Goal: Use online tool/utility: Use online tool/utility

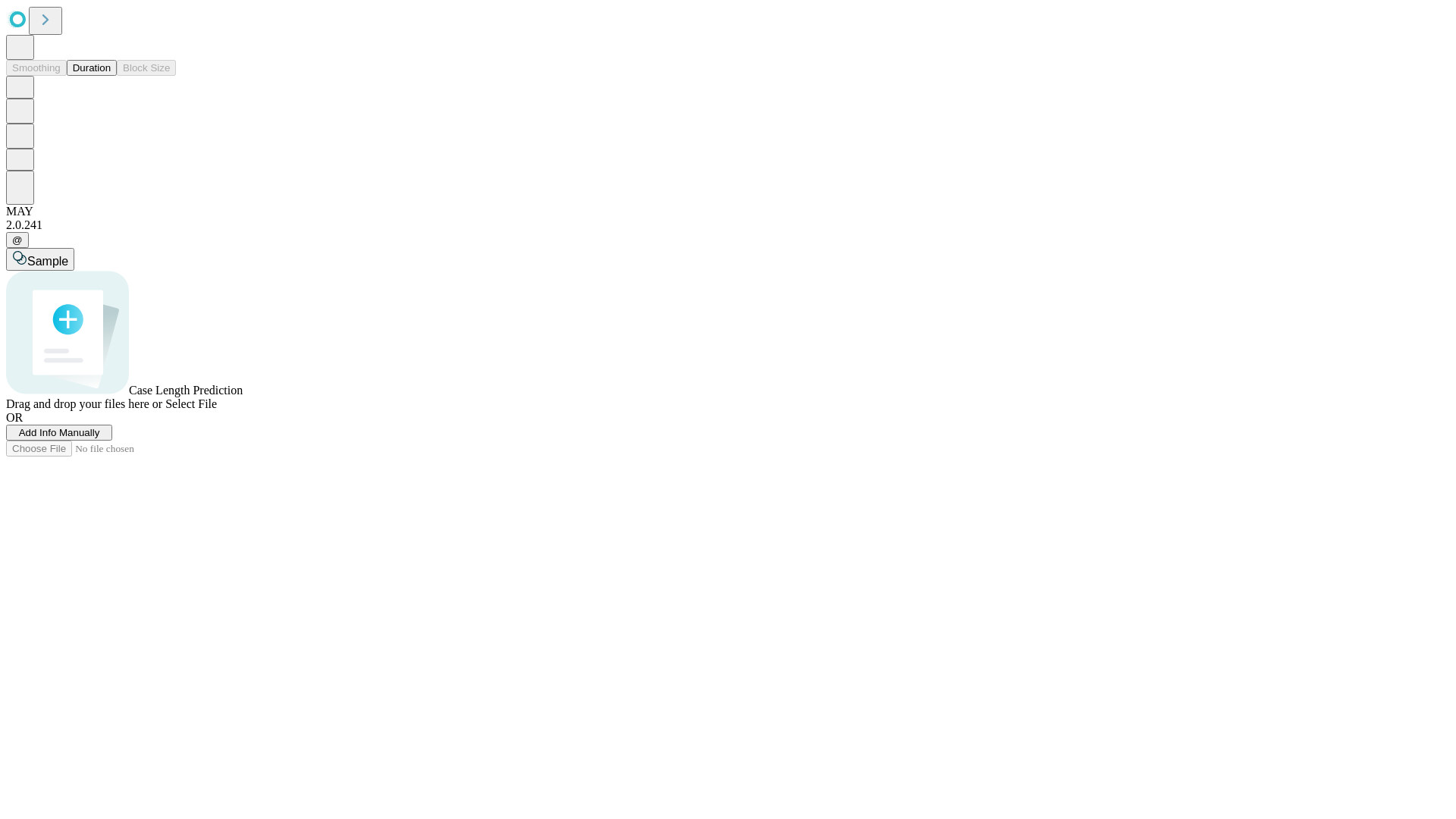
click at [111, 76] on button "Duration" at bounding box center [92, 67] width 50 height 16
click at [217, 410] on span "Select File" at bounding box center [191, 404] width 52 height 13
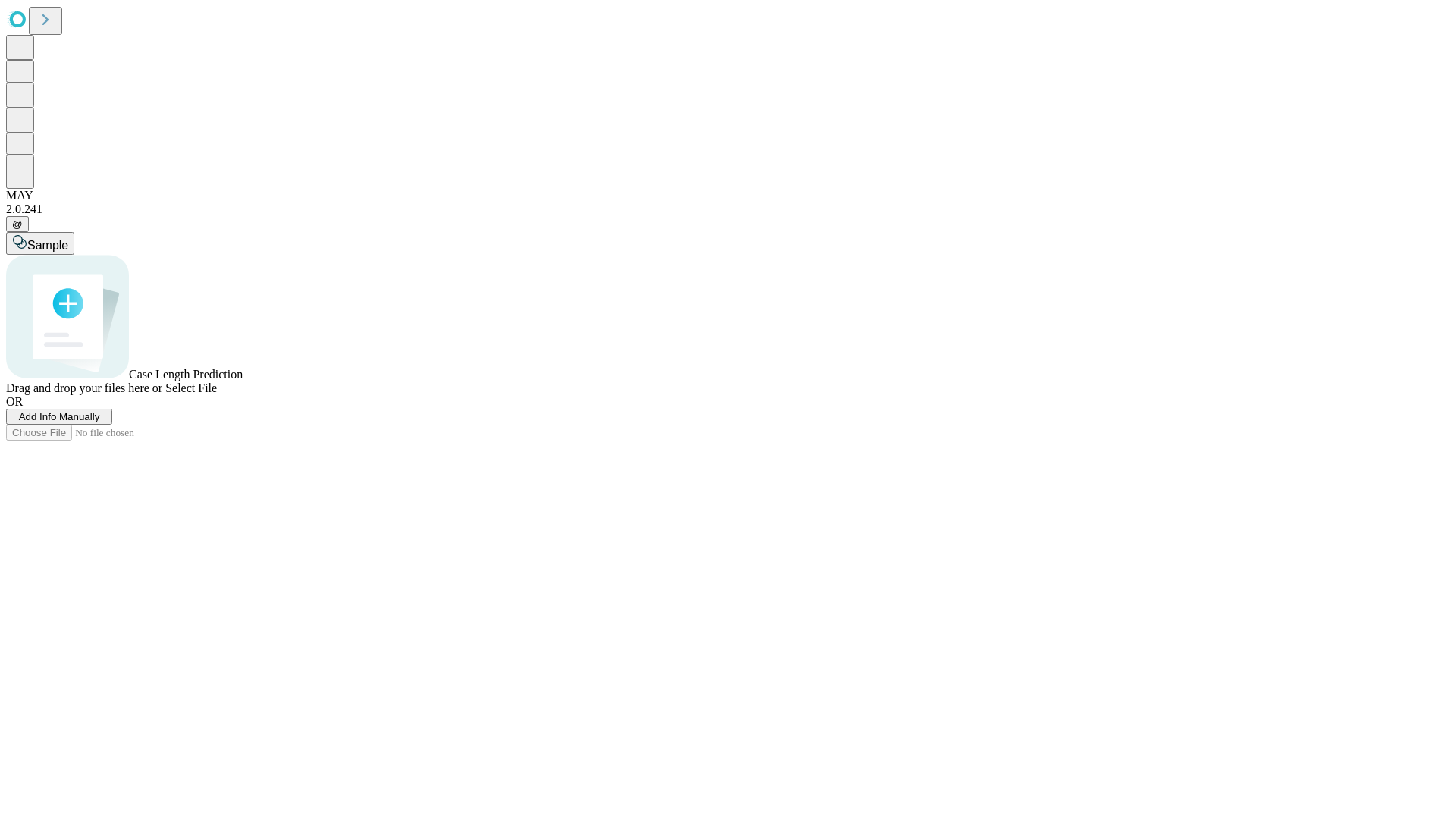
click at [217, 394] on span "Select File" at bounding box center [191, 388] width 52 height 13
